Goal: Communication & Community: Answer question/provide support

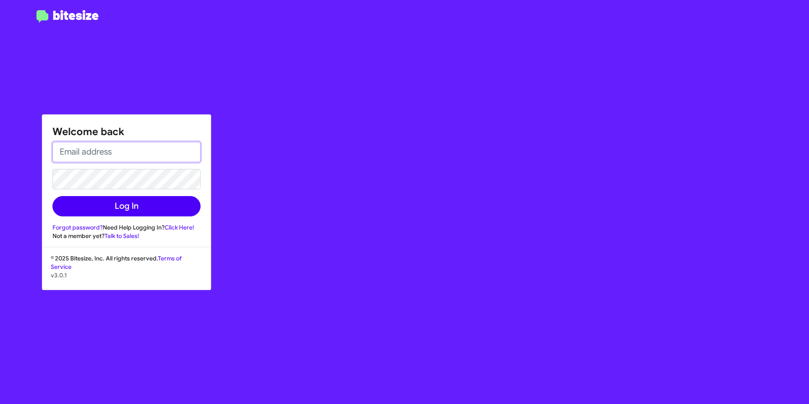
type input "[PERSON_NAME][EMAIL_ADDRESS][PERSON_NAME][DOMAIN_NAME]"
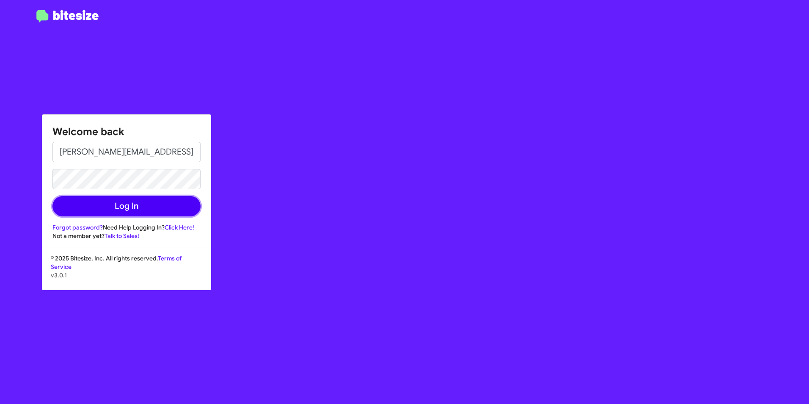
click at [166, 208] on button "Log In" at bounding box center [126, 206] width 148 height 20
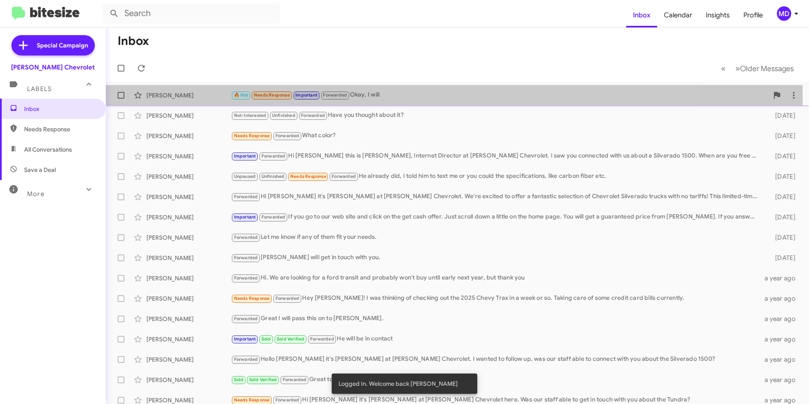
click at [376, 97] on div "🔥 Hot Needs Response Important Forwarded Okay, I will" at bounding box center [500, 95] width 538 height 10
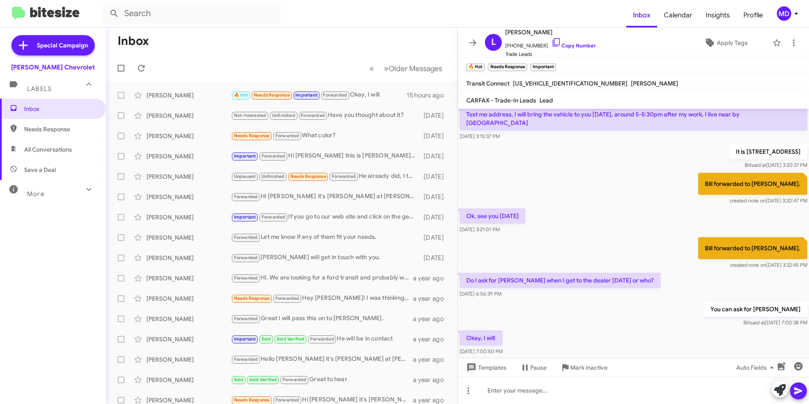
scroll to position [192, 0]
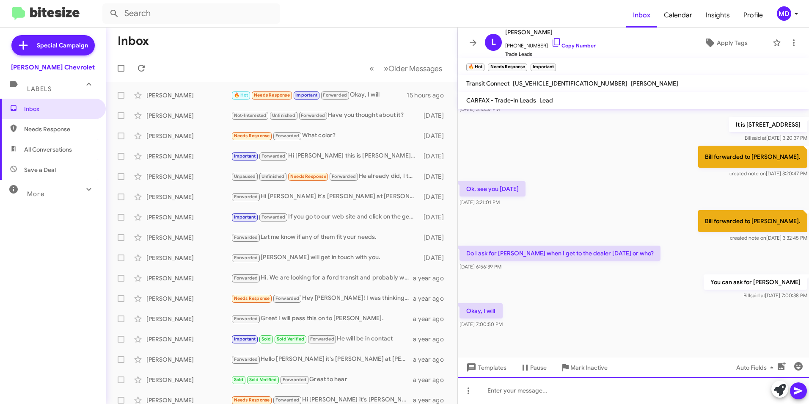
click at [528, 384] on div at bounding box center [633, 390] width 351 height 27
click at [707, 390] on div "Hi [PERSON_NAME]! It's [PERSON_NAME] from [PERSON_NAME] Chevrolet. I'm leaving …" at bounding box center [633, 390] width 351 height 27
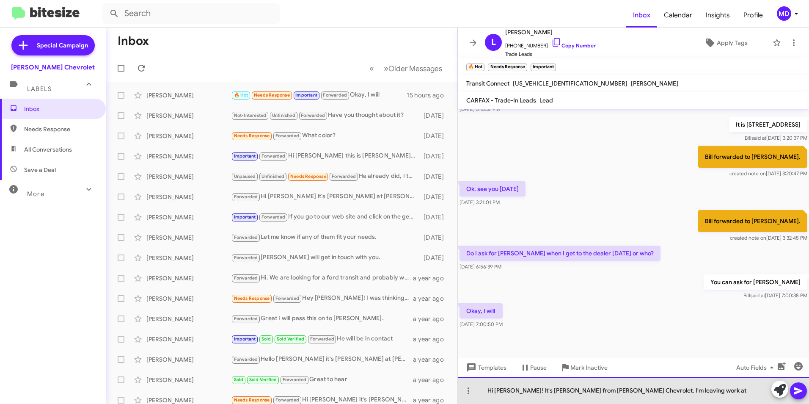
click at [688, 390] on div "Hi [PERSON_NAME]! It's [PERSON_NAME] from [PERSON_NAME] Chevrolet. I'm leaving …" at bounding box center [633, 390] width 351 height 27
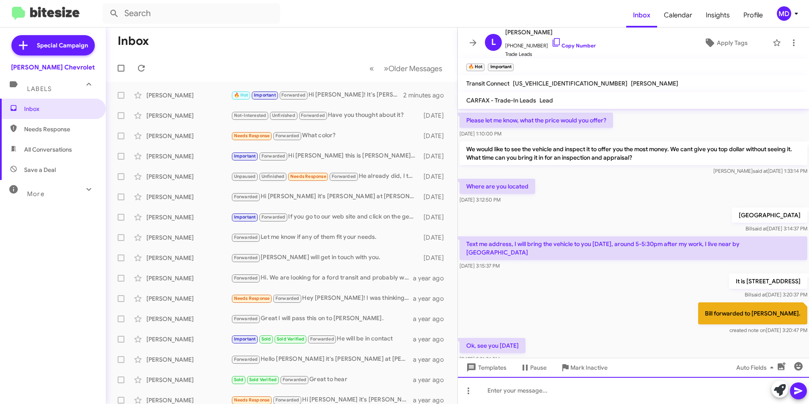
scroll to position [0, 0]
